Goal: Information Seeking & Learning: Learn about a topic

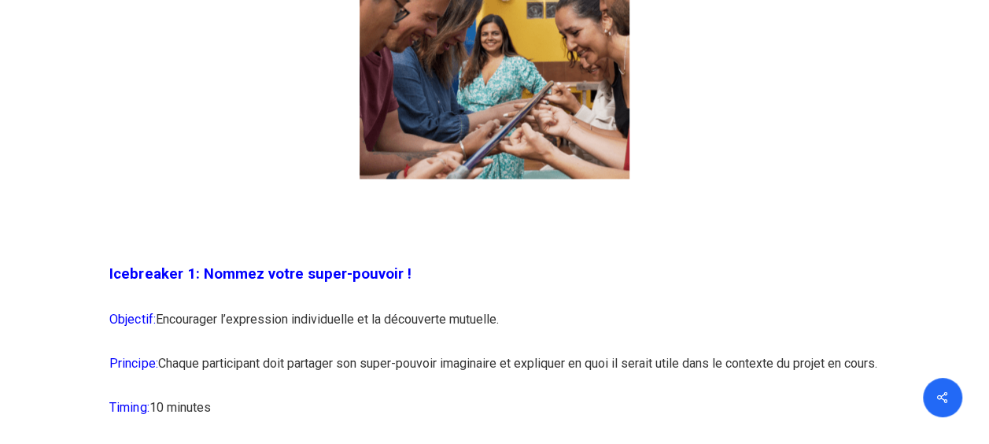
scroll to position [1337, 0]
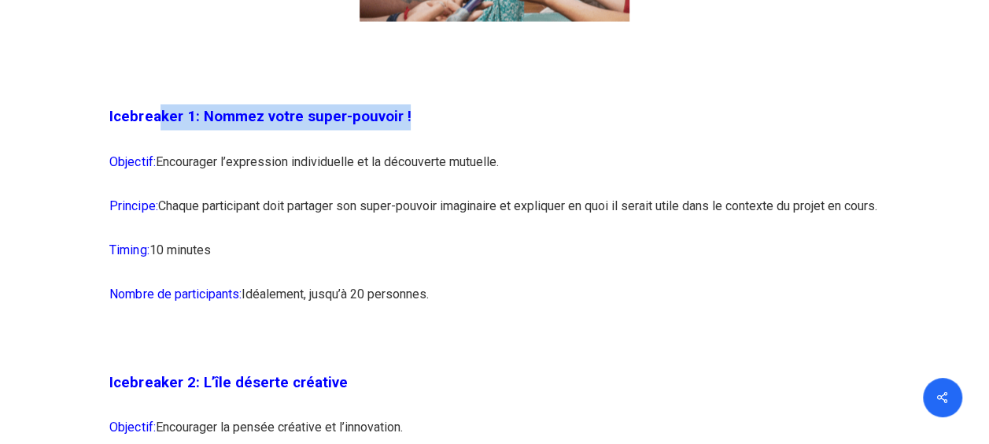
drag, startPoint x: 156, startPoint y: 113, endPoint x: 445, endPoint y: 120, distance: 289.5
click at [445, 120] on p "Icebreaker 1: Nommez votre super-pouvoir !" at bounding box center [493, 126] width 769 height 45
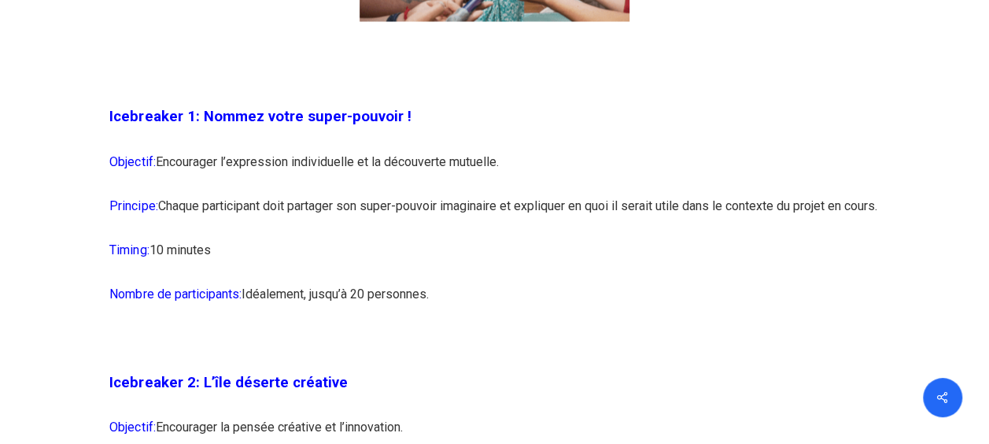
drag, startPoint x: 445, startPoint y: 120, endPoint x: 420, endPoint y: 197, distance: 81.1
click at [420, 197] on p "Principe: Chaque participant doit partager son super-pouvoir imaginaire et expl…" at bounding box center [493, 215] width 769 height 44
drag, startPoint x: 324, startPoint y: 112, endPoint x: 373, endPoint y: 112, distance: 48.8
click at [373, 112] on span "Icebreaker 1: Nommez votre super-pouvoir !" at bounding box center [259, 116] width 301 height 17
drag, startPoint x: 373, startPoint y: 112, endPoint x: 430, endPoint y: 207, distance: 111.1
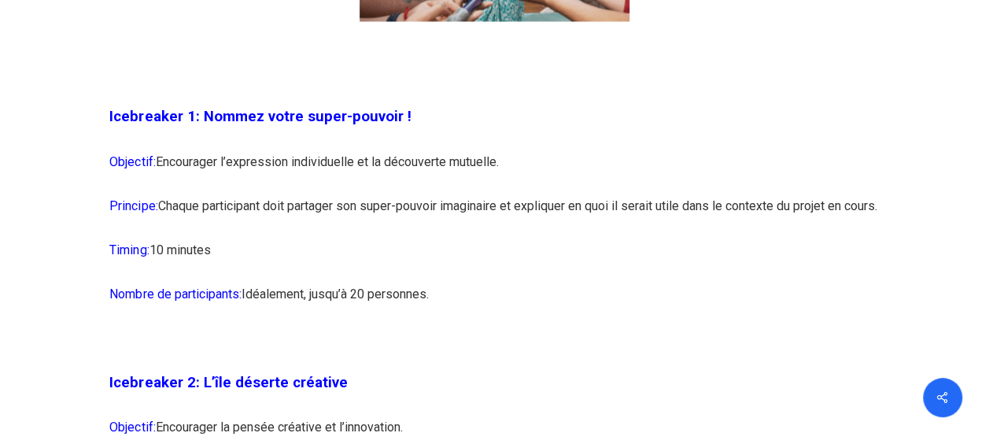
click at [430, 207] on p "Principe: Chaque participant doit partager son super-pouvoir imaginaire et expl…" at bounding box center [493, 215] width 769 height 44
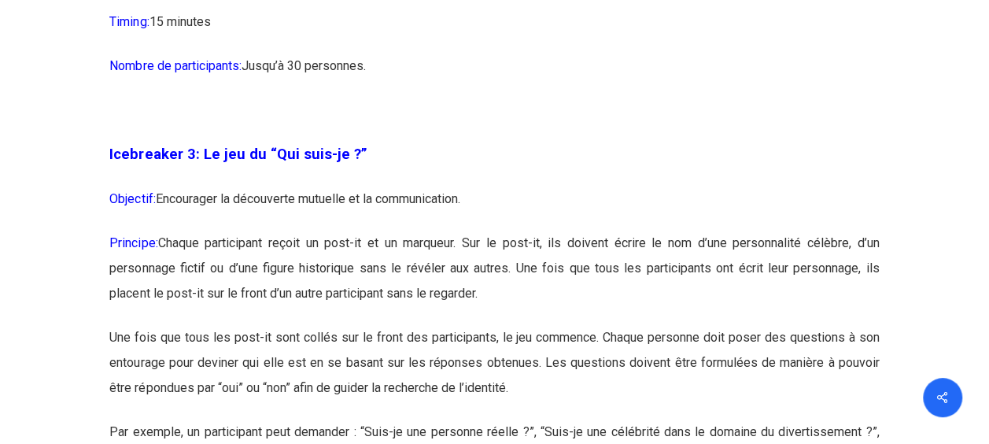
scroll to position [1887, 0]
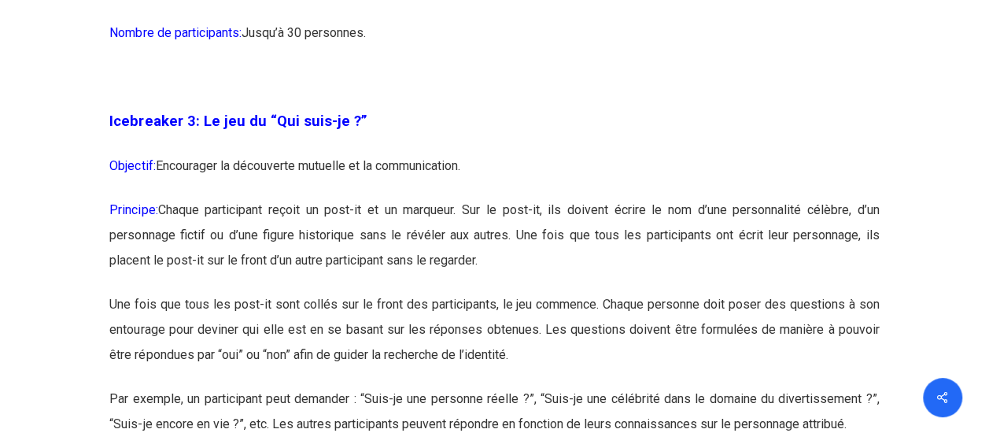
drag, startPoint x: 245, startPoint y: 245, endPoint x: 871, endPoint y: 289, distance: 628.4
click at [871, 289] on p "Principe: Chaque participant reçoit un post-it et un marqueur. Sur le post-it, …" at bounding box center [493, 244] width 769 height 94
drag, startPoint x: 871, startPoint y: 289, endPoint x: 695, endPoint y: 313, distance: 177.7
click at [695, 292] on p "Principe: Chaque participant reçoit un post-it et un marqueur. Sur le post-it, …" at bounding box center [493, 244] width 769 height 94
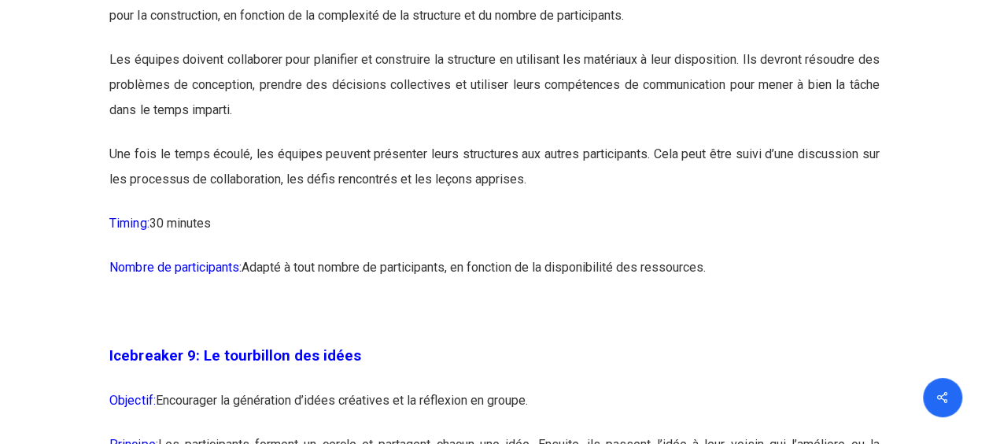
scroll to position [4954, 0]
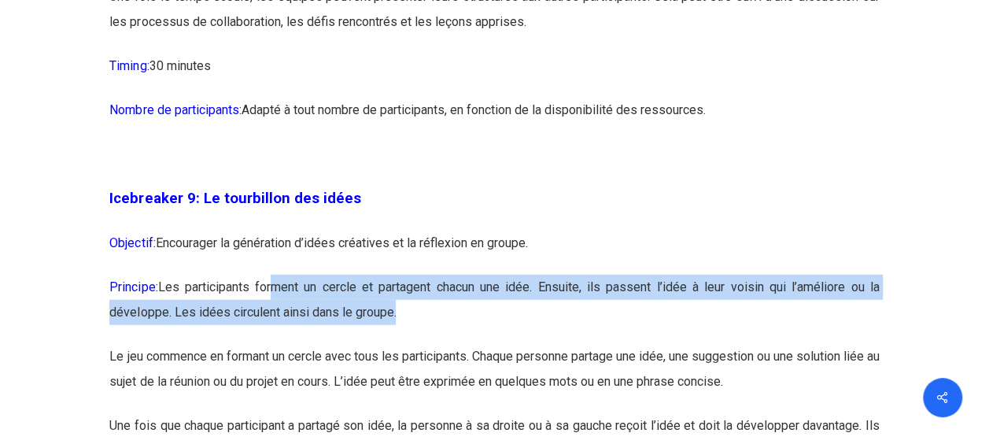
drag, startPoint x: 277, startPoint y: 339, endPoint x: 607, endPoint y: 359, distance: 330.9
click at [607, 344] on p "Principe: Les participants forment un cercle et partagent chacun une idée. Ensu…" at bounding box center [493, 308] width 769 height 69
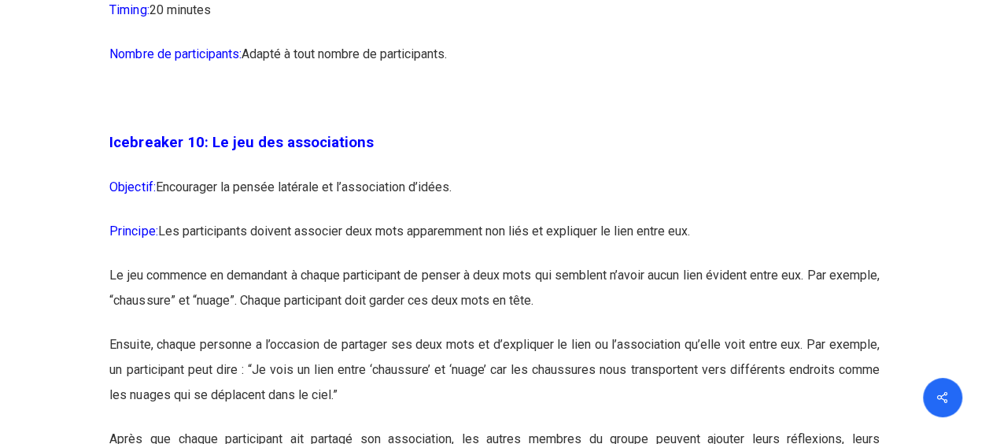
scroll to position [5584, 0]
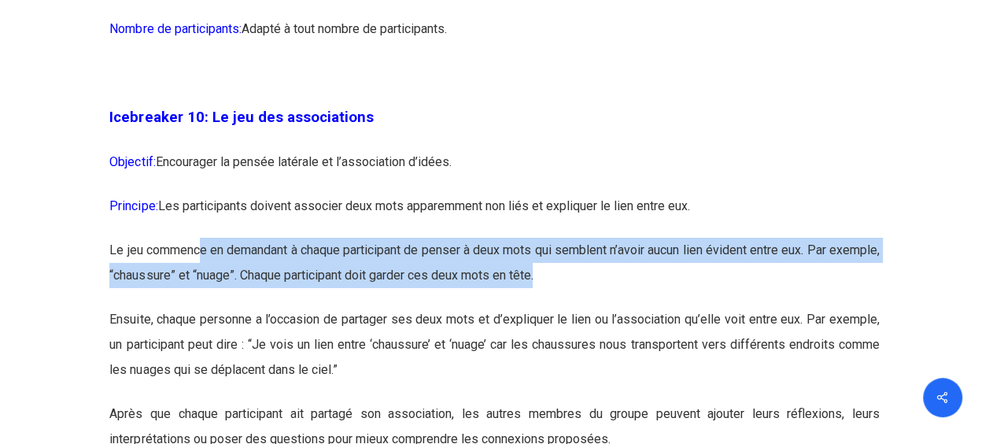
drag, startPoint x: 218, startPoint y: 311, endPoint x: 720, endPoint y: 325, distance: 502.7
click at [720, 307] on p "Le jeu commence en demandant à chaque participant de penser à deux mots qui sem…" at bounding box center [493, 271] width 769 height 69
click at [319, 307] on p "Le jeu commence en demandant à chaque participant de penser à deux mots qui sem…" at bounding box center [493, 271] width 769 height 69
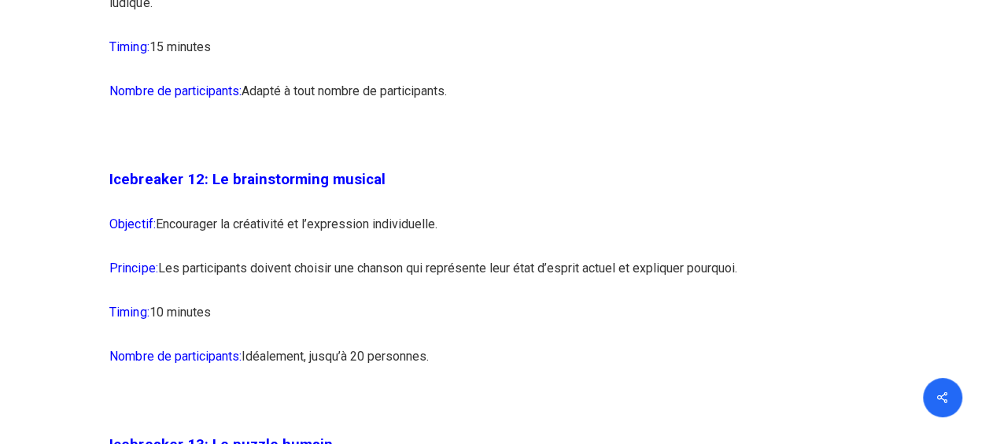
scroll to position [6842, 0]
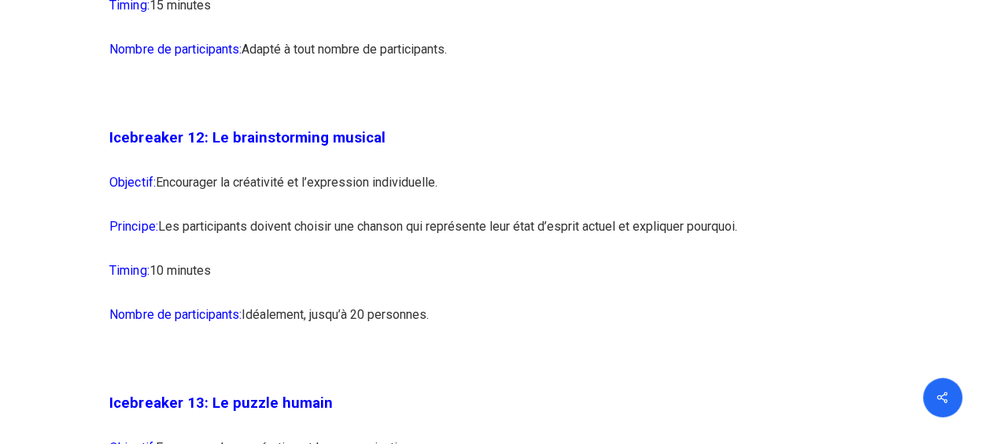
drag, startPoint x: 379, startPoint y: 241, endPoint x: 448, endPoint y: 252, distance: 70.1
click at [448, 214] on p "Objectif: Encourager la créativité et l’expression individuelle." at bounding box center [493, 192] width 769 height 44
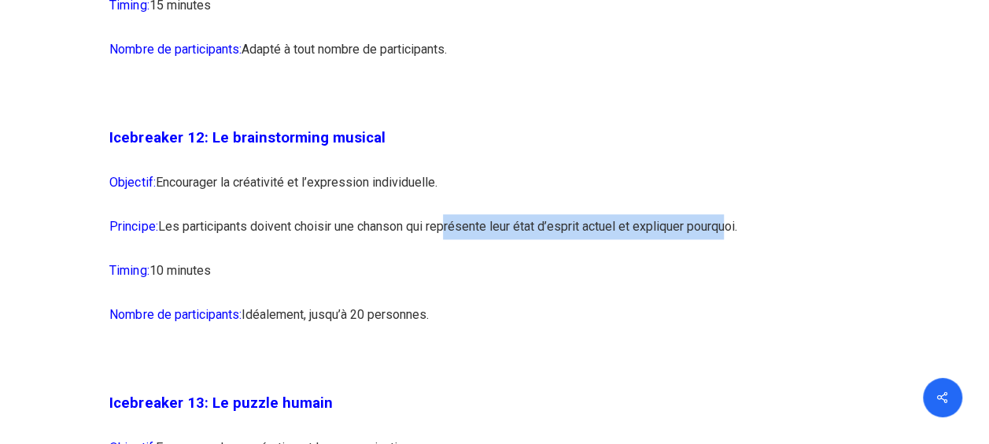
drag, startPoint x: 448, startPoint y: 252, endPoint x: 731, endPoint y: 297, distance: 286.0
click at [731, 258] on p "Principe: Les participants doivent choisir une chanson qui représente leur état…" at bounding box center [493, 236] width 769 height 44
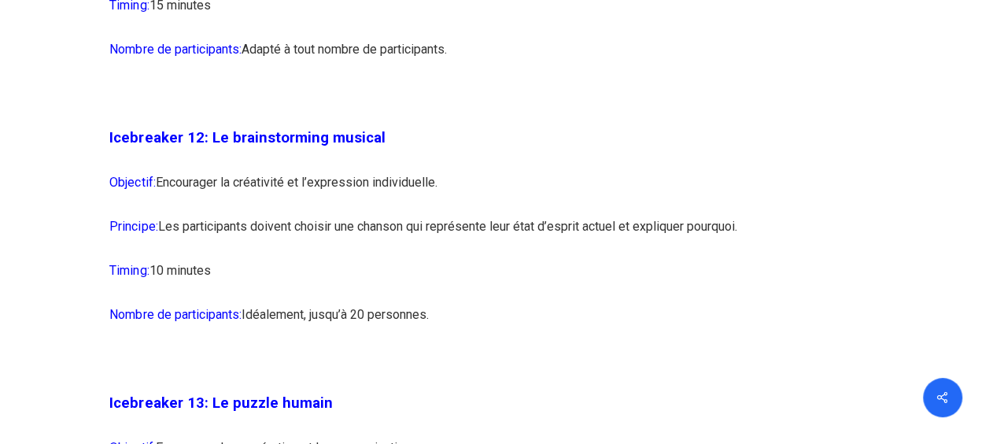
drag, startPoint x: 731, startPoint y: 297, endPoint x: 566, endPoint y: 319, distance: 165.8
click at [566, 302] on p "Timing: 10 minutes" at bounding box center [493, 280] width 769 height 44
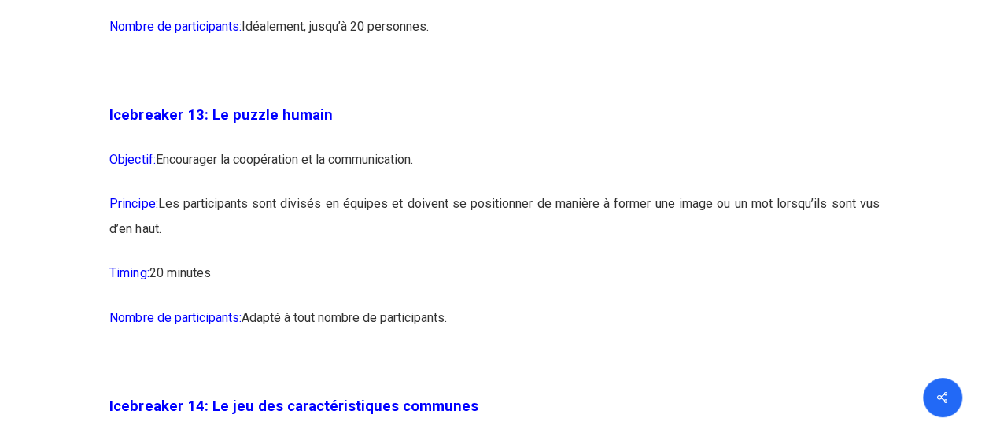
scroll to position [7156, 0]
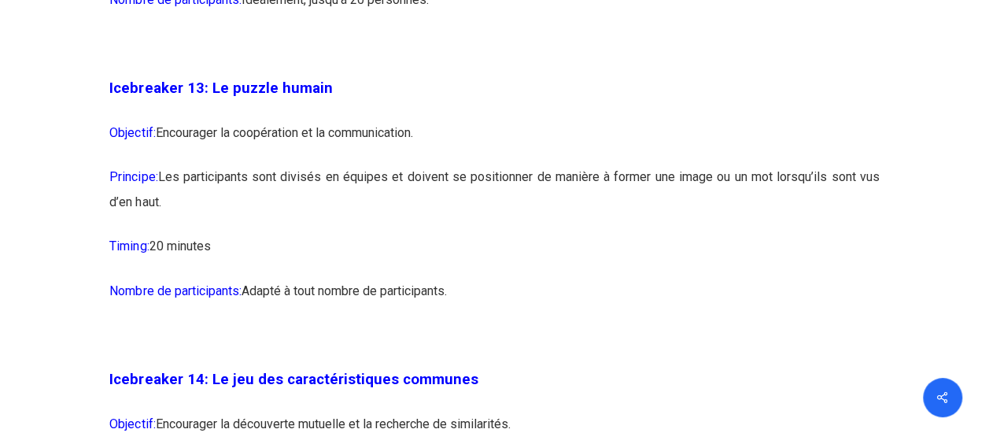
click at [558, 234] on p "Principe: Les participants sont divisés en équipes et doivent se positionner de…" at bounding box center [493, 198] width 769 height 69
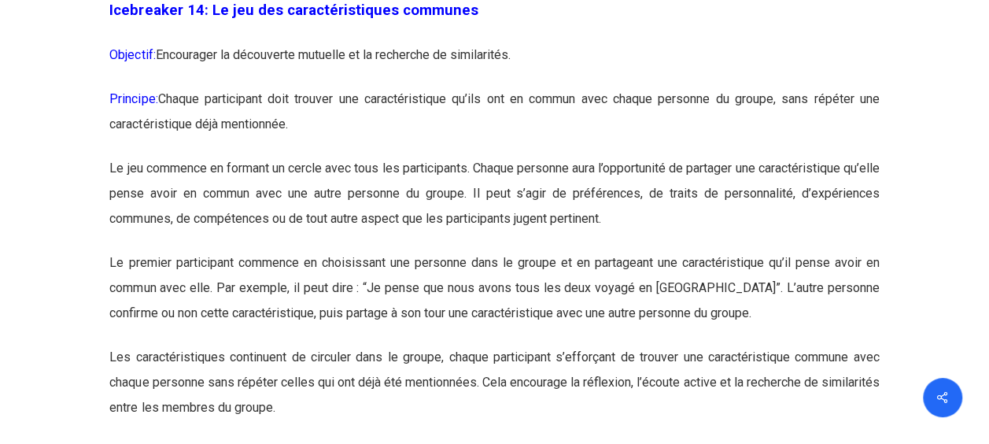
scroll to position [7550, 0]
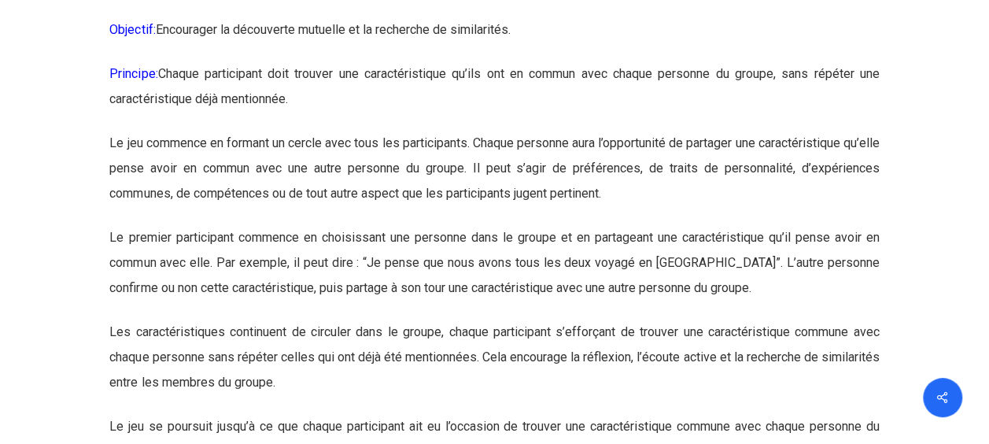
drag, startPoint x: 285, startPoint y: 79, endPoint x: 543, endPoint y: 88, distance: 258.9
click at [543, 61] on p "Objectif: Encourager la découverte mutuelle et la recherche de similarités." at bounding box center [493, 39] width 769 height 44
drag, startPoint x: 543, startPoint y: 88, endPoint x: 499, endPoint y: 163, distance: 87.1
click at [499, 131] on p "Principe: Chaque participant doit trouver une caractéristique qu’ils ont en com…" at bounding box center [493, 95] width 769 height 69
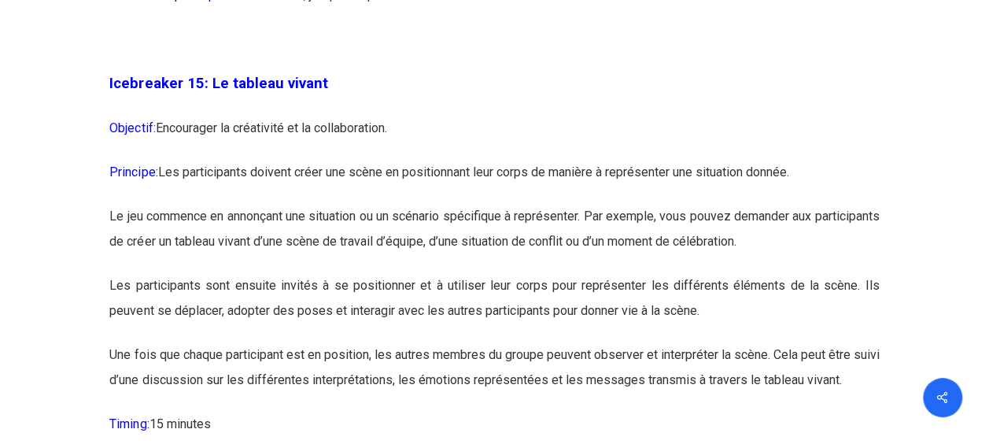
scroll to position [8100, 0]
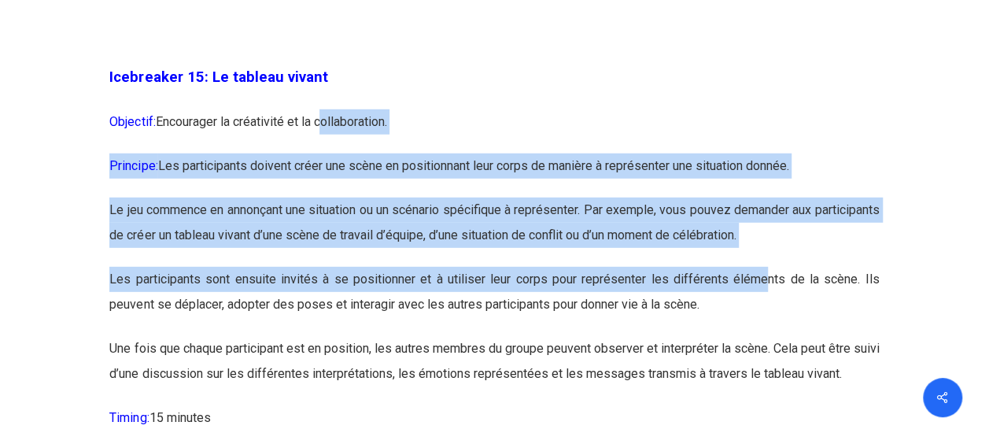
drag, startPoint x: 322, startPoint y: 181, endPoint x: 765, endPoint y: 324, distance: 465.3
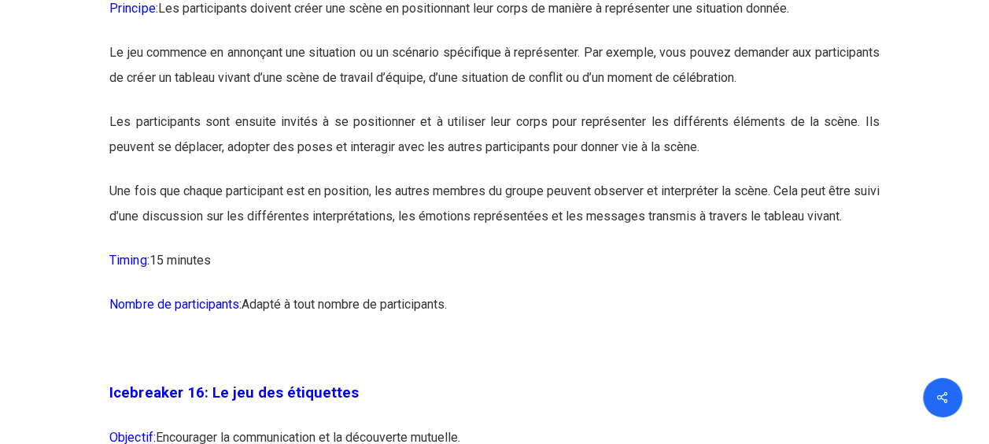
click at [731, 248] on p "Une fois que chaque participant est en position, les autres membres du groupe p…" at bounding box center [493, 213] width 769 height 69
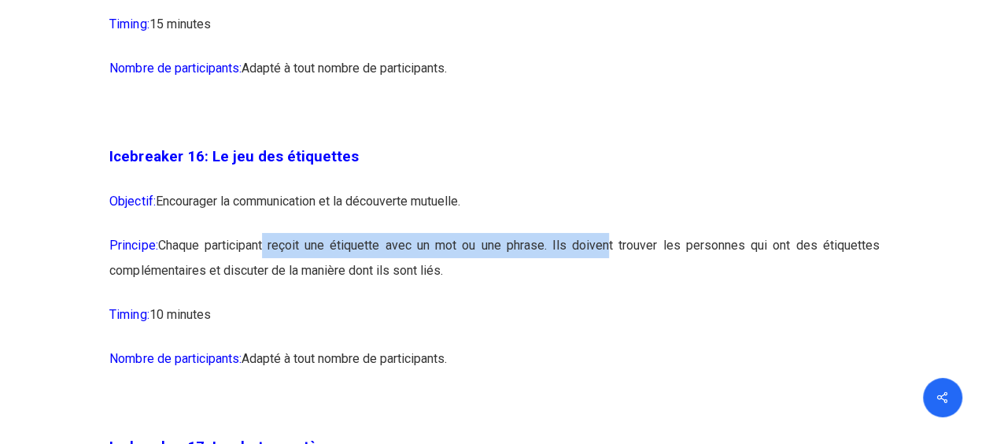
drag, startPoint x: 268, startPoint y: 299, endPoint x: 606, endPoint y: 308, distance: 337.5
click at [606, 302] on p "Principe: Chaque participant reçoit une étiquette avec un mot ou une phrase. Il…" at bounding box center [493, 267] width 769 height 69
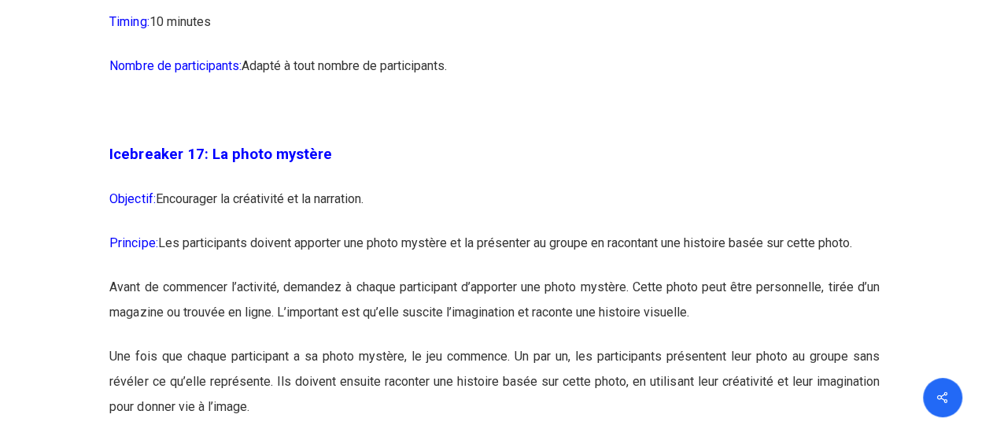
scroll to position [8808, 0]
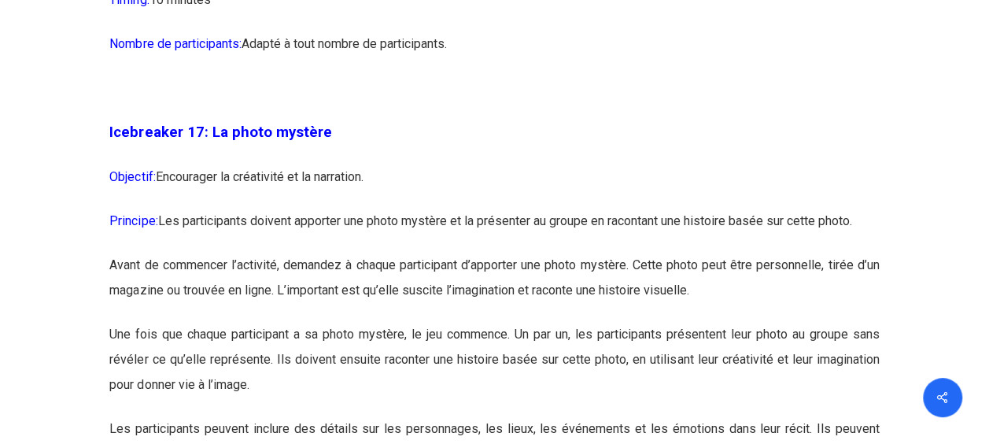
drag, startPoint x: 291, startPoint y: 241, endPoint x: 428, endPoint y: 247, distance: 136.9
click at [428, 208] on p "Objectif: Encourager la créativité et la narration." at bounding box center [493, 186] width 769 height 44
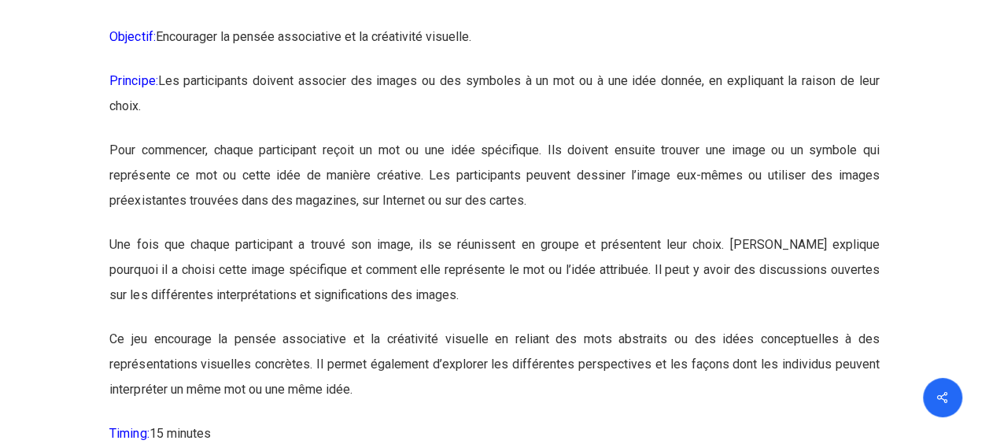
scroll to position [12740, 0]
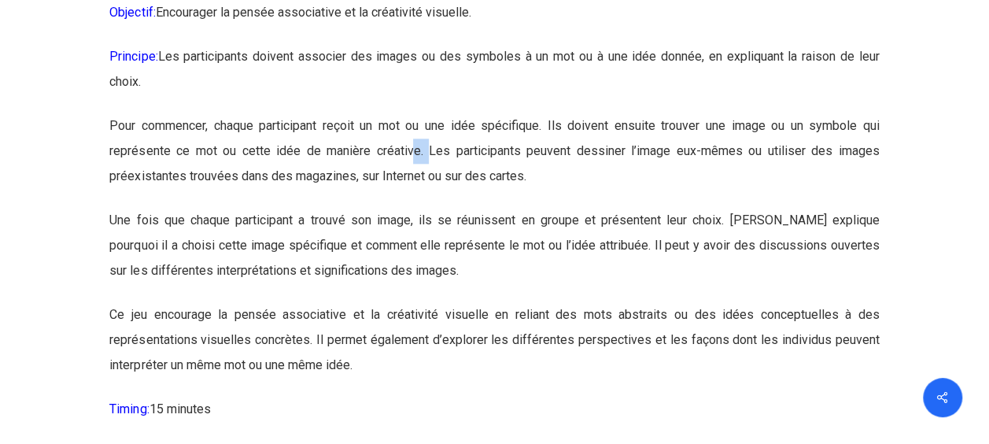
drag, startPoint x: 414, startPoint y: 224, endPoint x: 429, endPoint y: 234, distance: 18.1
click at [429, 208] on p "Pour commencer, chaque participant reçoit un mot ou une idée spécifique. Ils do…" at bounding box center [493, 160] width 769 height 94
click at [315, 208] on p "Pour commencer, chaque participant reçoit un mot ou une idée spécifique. Ils do…" at bounding box center [493, 160] width 769 height 94
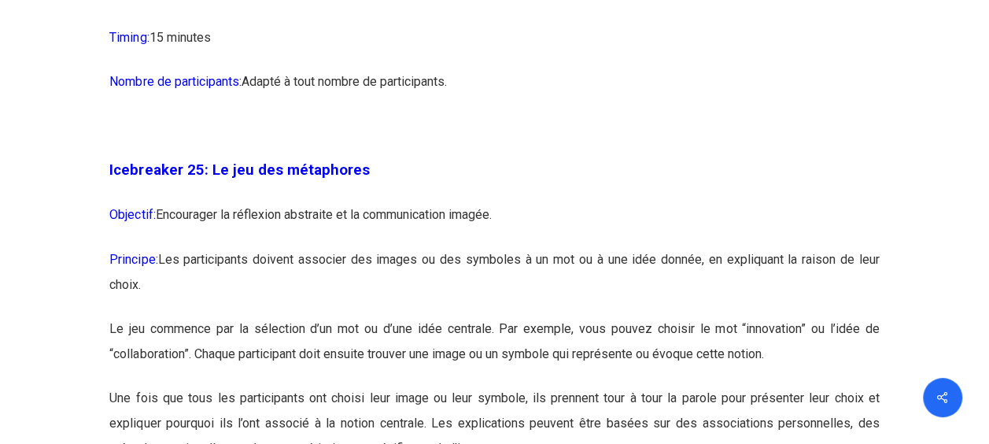
scroll to position [13133, 0]
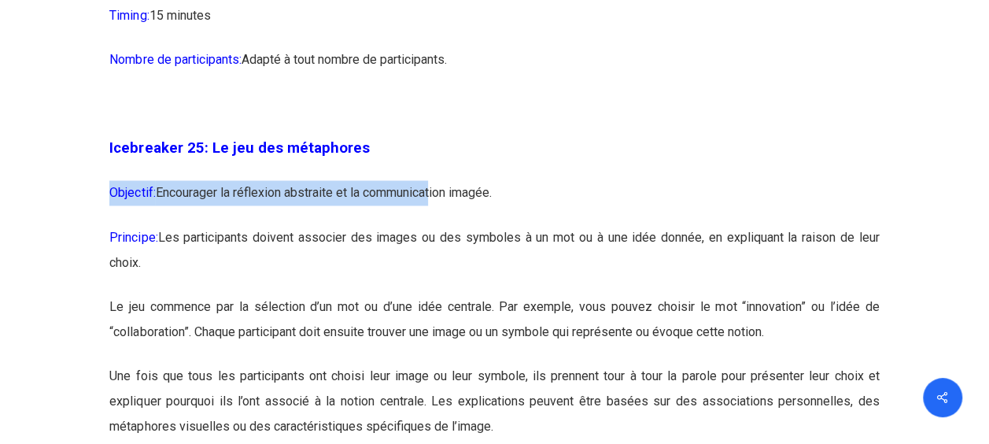
drag, startPoint x: 361, startPoint y: 243, endPoint x: 433, endPoint y: 277, distance: 79.2
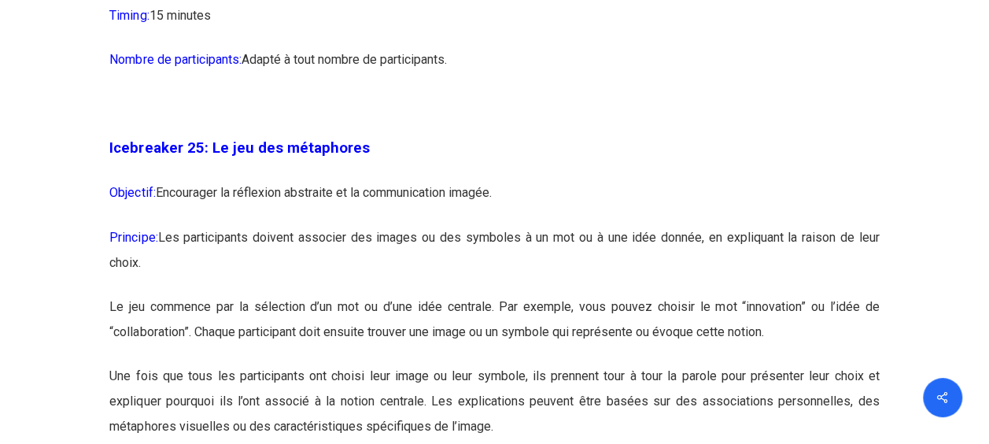
drag, startPoint x: 433, startPoint y: 277, endPoint x: 522, endPoint y: 341, distance: 110.4
click at [522, 293] on p "Principe: Les participants doivent associer des images ou des symboles à un mot…" at bounding box center [493, 258] width 769 height 69
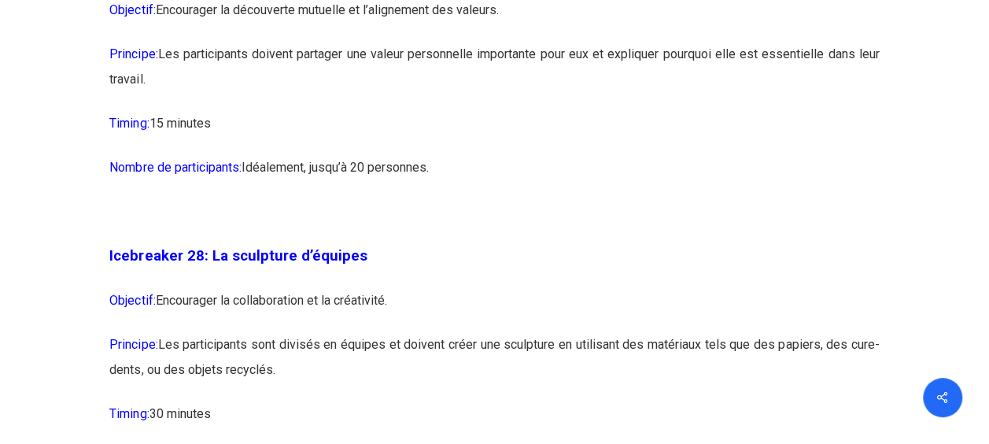
scroll to position [14627, 0]
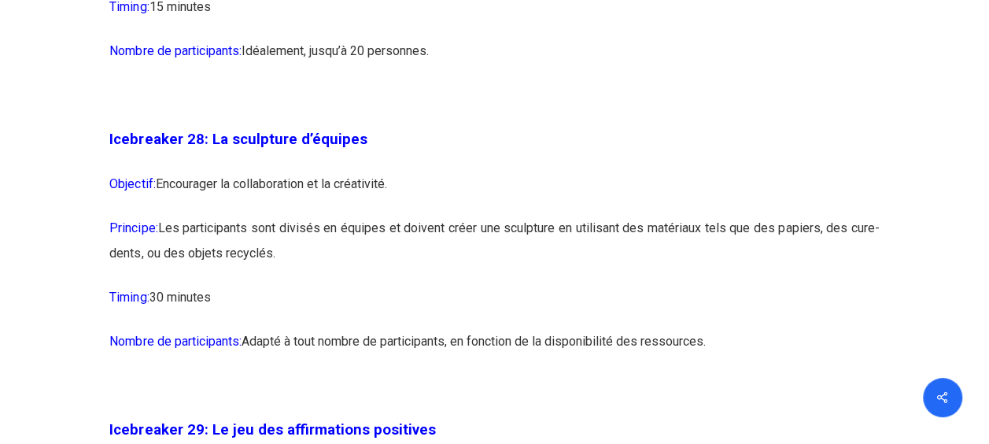
drag, startPoint x: 294, startPoint y: 307, endPoint x: 341, endPoint y: 344, distance: 59.9
click at [341, 285] on p "Principe: Les participants sont divisés en équipes et doivent créer une sculptu…" at bounding box center [493, 249] width 769 height 69
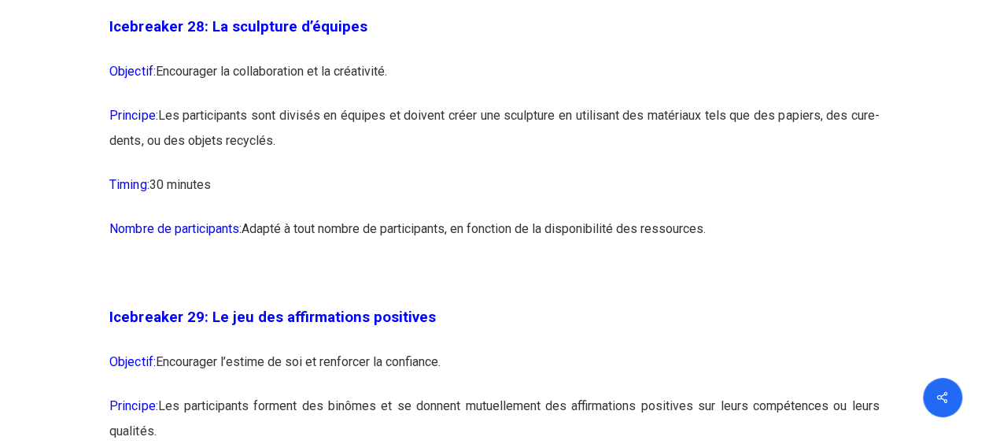
scroll to position [14863, 0]
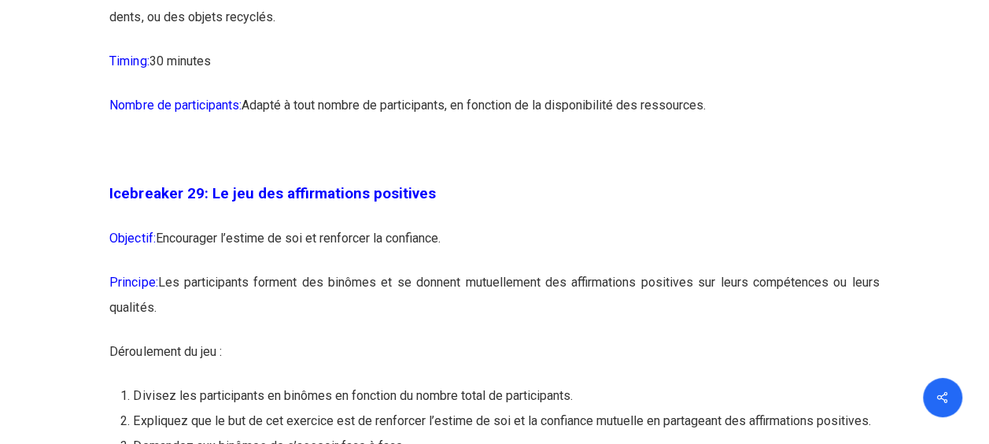
drag, startPoint x: 256, startPoint y: 313, endPoint x: 506, endPoint y: 315, distance: 250.1
click at [506, 270] on p "Objectif: Encourager l’estime de soi et renforcer la confiance." at bounding box center [493, 248] width 769 height 44
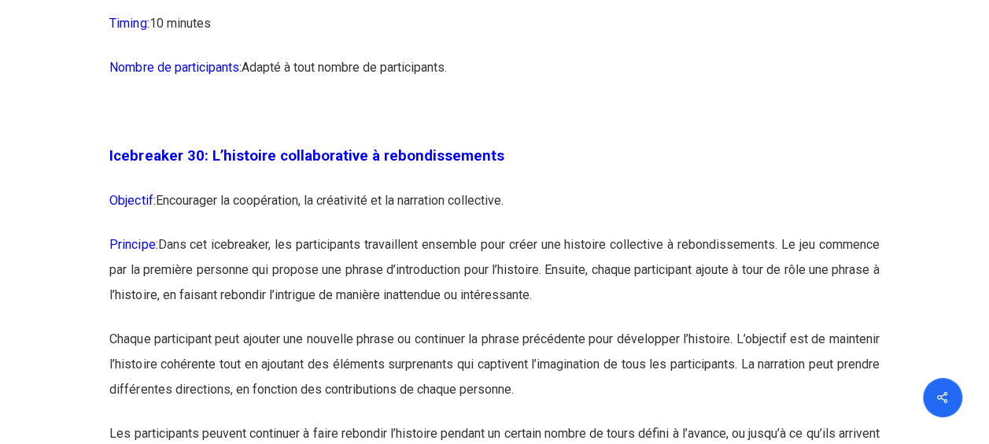
scroll to position [15728, 0]
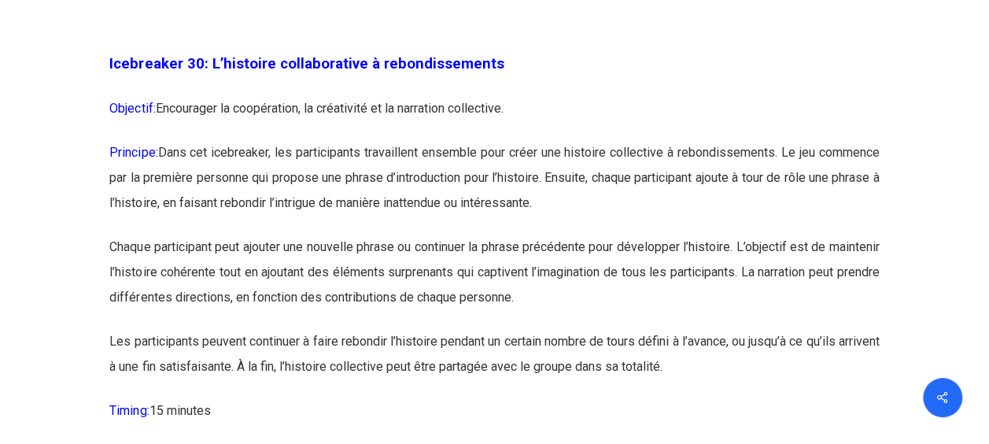
drag, startPoint x: 288, startPoint y: 159, endPoint x: 572, endPoint y: 219, distance: 290.1
click at [568, 329] on p "Chaque participant peut ajouter une nouvelle phrase ou continuer la phrase préc…" at bounding box center [493, 281] width 769 height 94
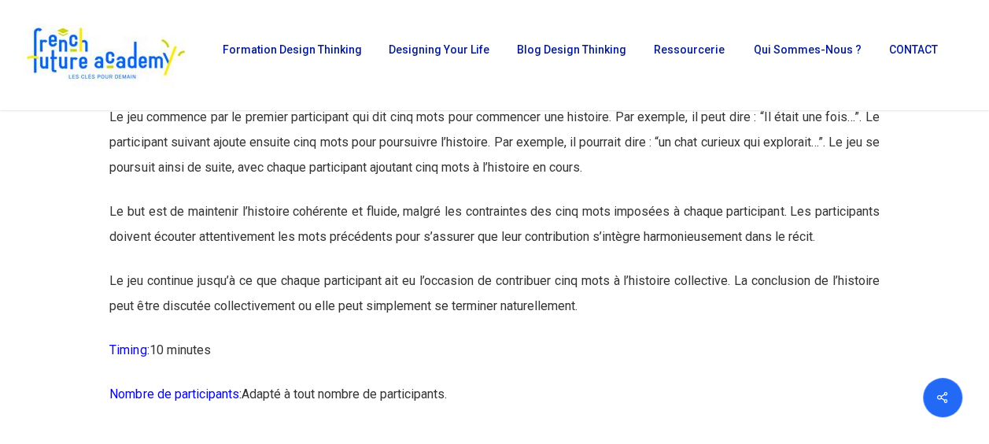
scroll to position [0, 0]
